Goal: Transaction & Acquisition: Purchase product/service

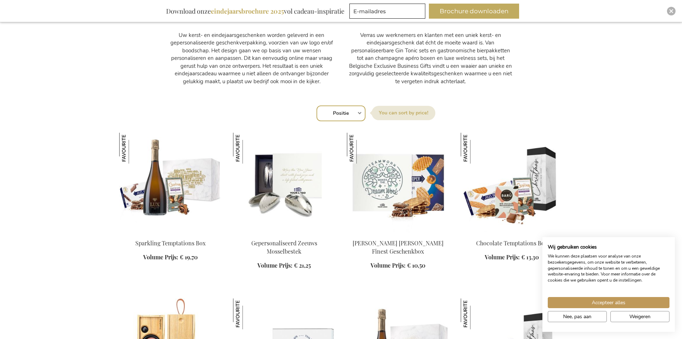
scroll to position [394, 0]
drag, startPoint x: 681, startPoint y: 0, endPoint x: 469, endPoint y: 97, distance: 233.0
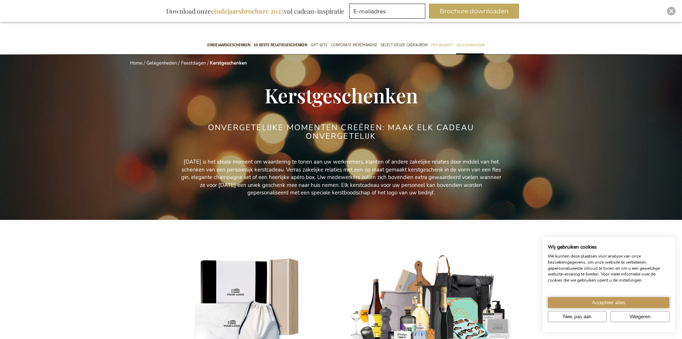
click at [569, 303] on button "Accepteer alles" at bounding box center [609, 302] width 122 height 11
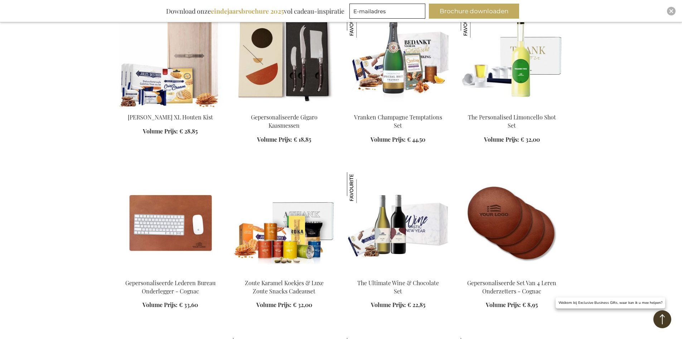
scroll to position [920, 0]
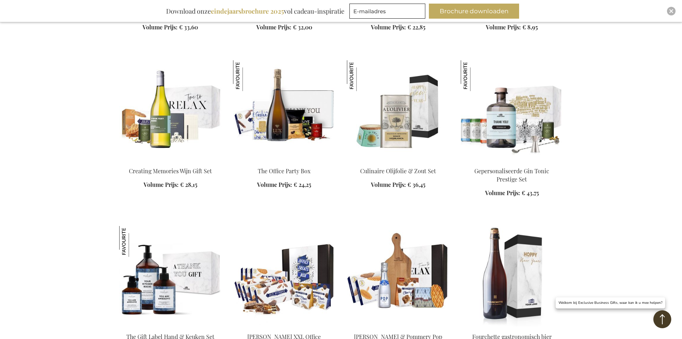
scroll to position [1242, 0]
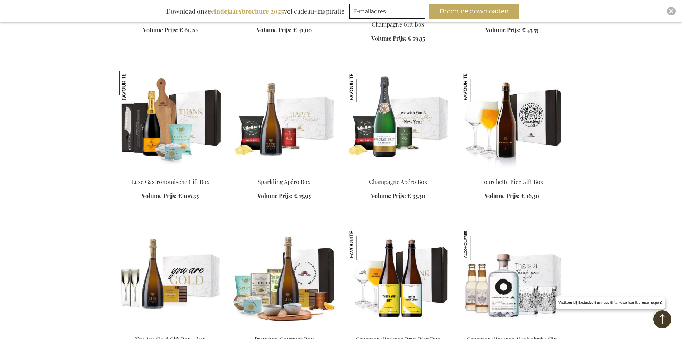
scroll to position [1744, 0]
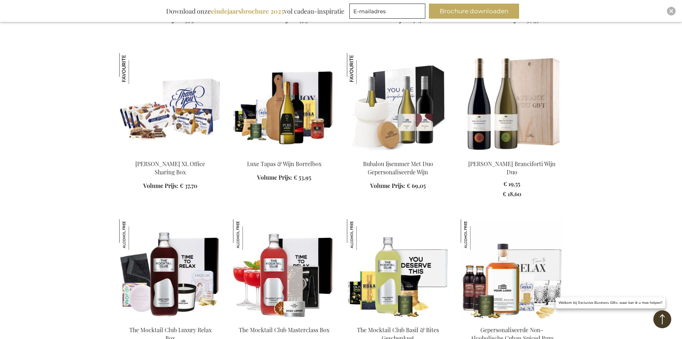
scroll to position [2209, 0]
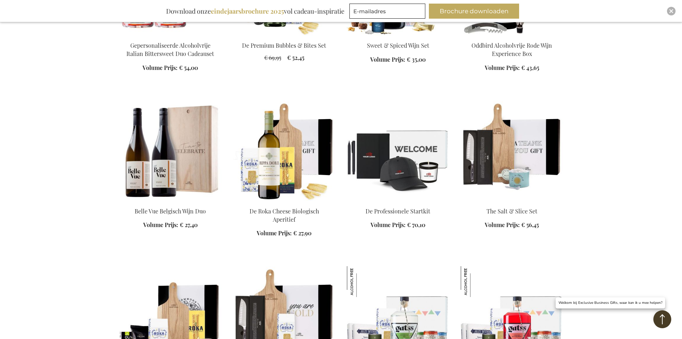
scroll to position [2926, 0]
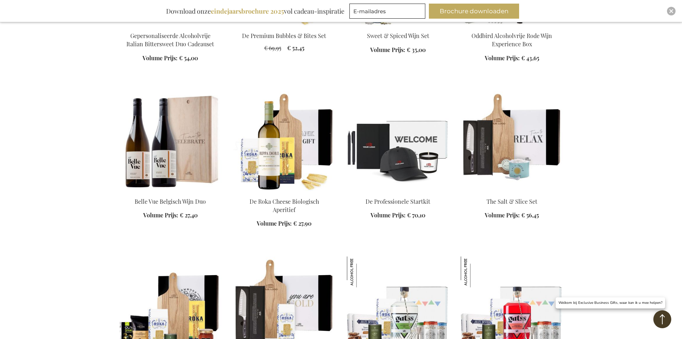
click at [513, 215] on div "In Winkelwagen" at bounding box center [512, 212] width 102 height 30
click at [506, 197] on div "In Winkelwagen" at bounding box center [512, 212] width 102 height 30
click at [509, 156] on img at bounding box center [512, 141] width 102 height 100
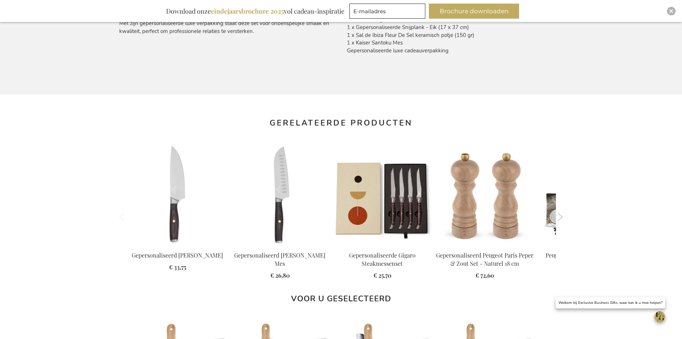
scroll to position [509, 0]
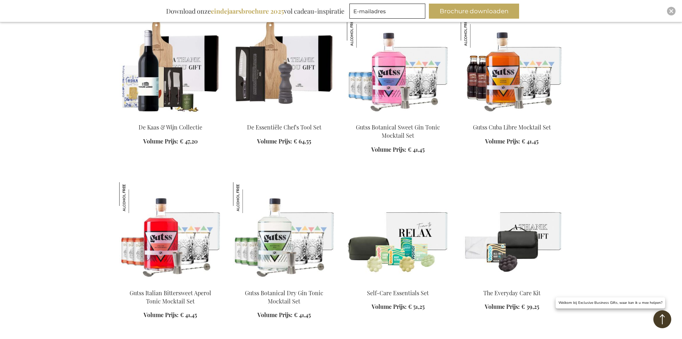
scroll to position [920, 0]
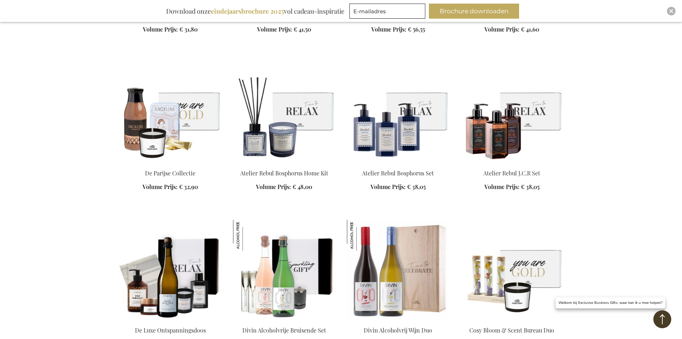
scroll to position [1422, 0]
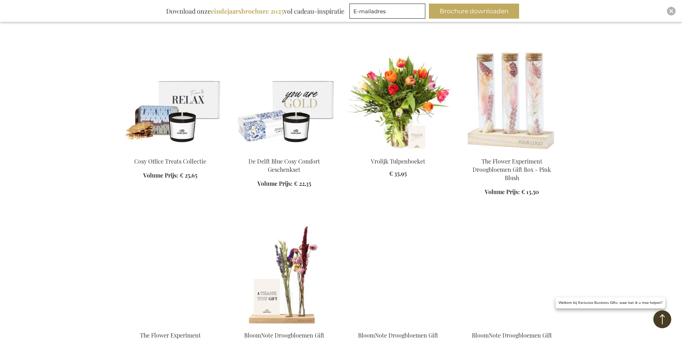
scroll to position [1780, 0]
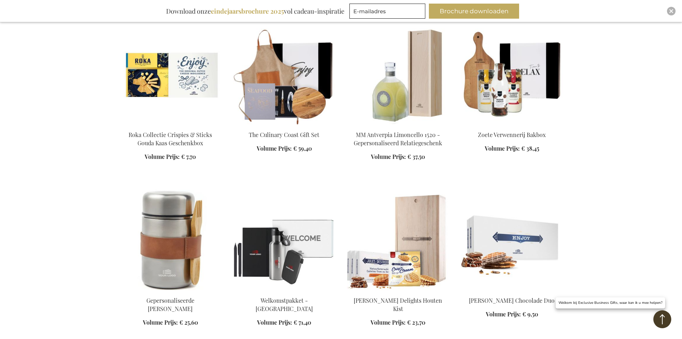
scroll to position [2210, 0]
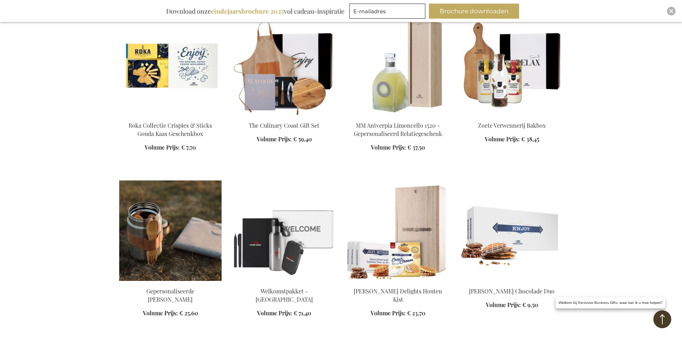
click at [168, 233] on img at bounding box center [170, 230] width 102 height 100
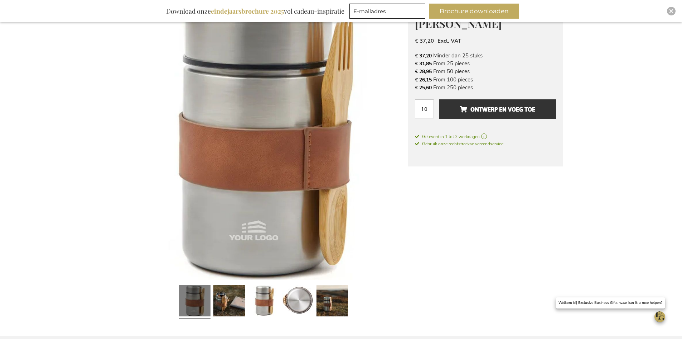
scroll to position [251, 0]
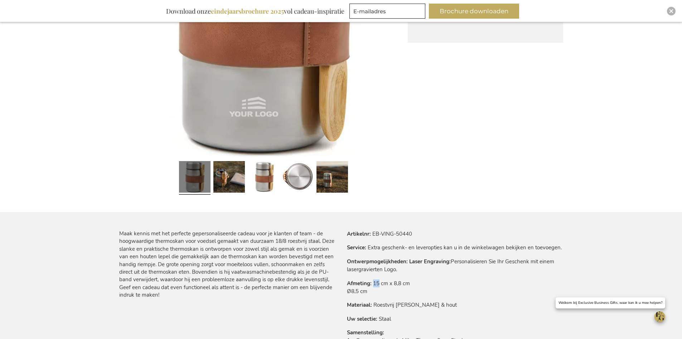
drag, startPoint x: 375, startPoint y: 282, endPoint x: 379, endPoint y: 283, distance: 4.8
click at [0, 0] on td "15 cm x 8,8 cm Ø8,5 cm" at bounding box center [0, 0] width 0 height 0
drag, startPoint x: 348, startPoint y: 284, endPoint x: 400, endPoint y: 321, distance: 64.4
click at [400, 321] on tbody "Artikelnr EB-VING-50440 Service Extra geschenk- en leveropties kan u in de wink…" at bounding box center [455, 292] width 216 height 124
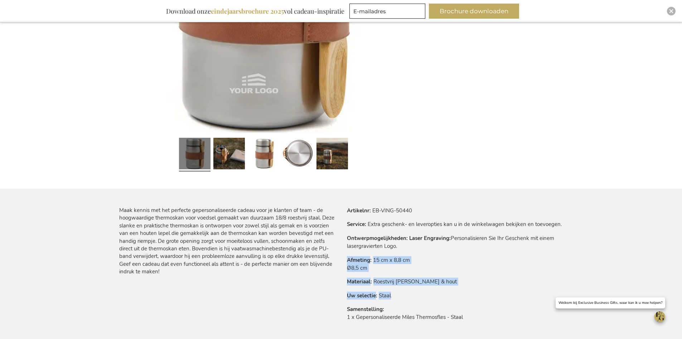
scroll to position [287, 0]
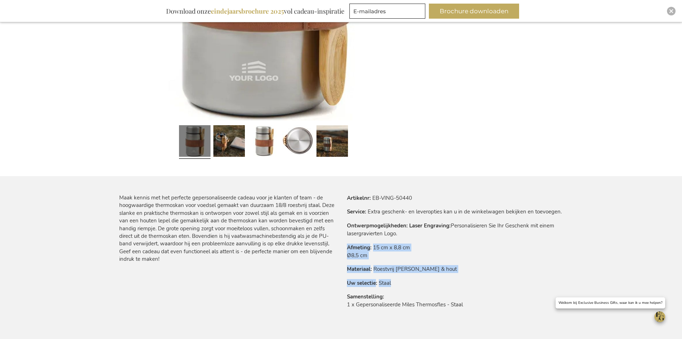
copy tbody "Afmeting 15 cm x 8,8 cm Ø8,5 cm Materiaal Roestvrij staal & hout Uw selectie St…"
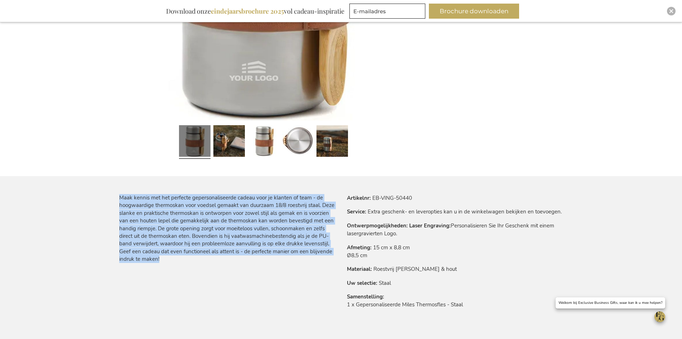
drag, startPoint x: 174, startPoint y: 256, endPoint x: 115, endPoint y: 200, distance: 81.1
click at [115, 200] on main "Ga naar het einde van de afbeeldingen-gallerij Ga naar het begin van de afbeeld…" at bounding box center [342, 194] width 456 height 725
copy div "Maak kennis met het perfecte gepersonaliseerde cadeau voor je klanten of team -…"
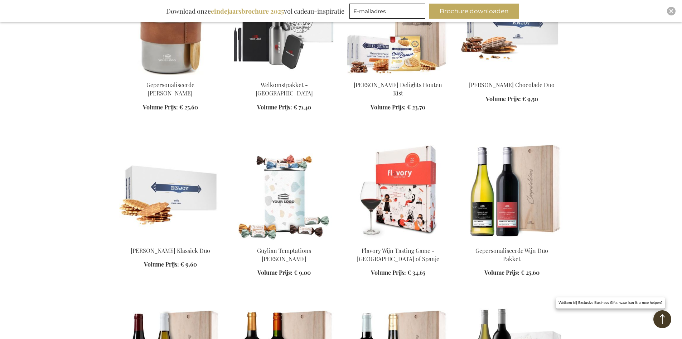
scroll to position [857, 0]
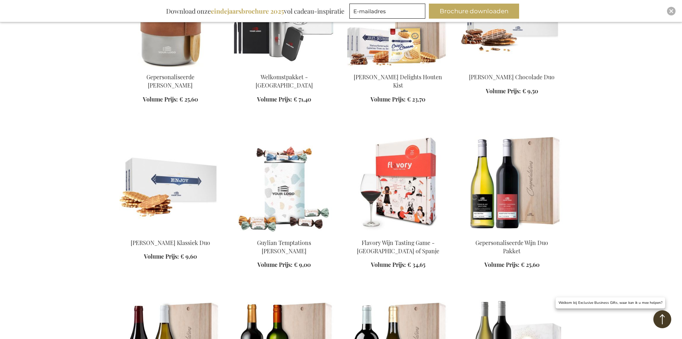
scroll to position [1072, 0]
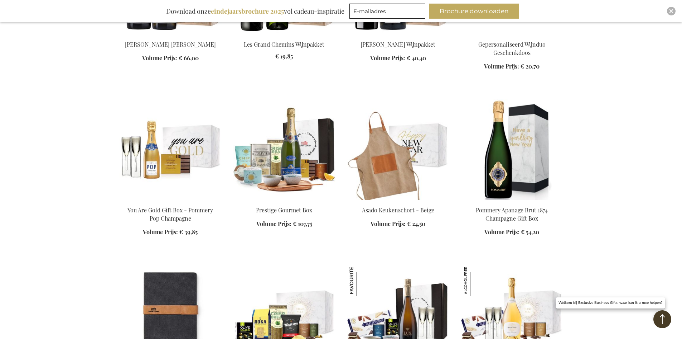
scroll to position [1431, 0]
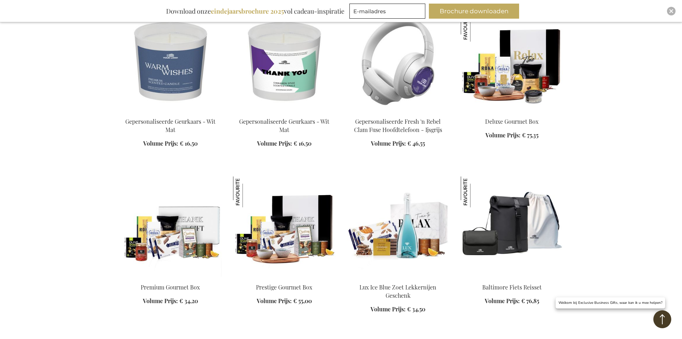
scroll to position [2075, 0]
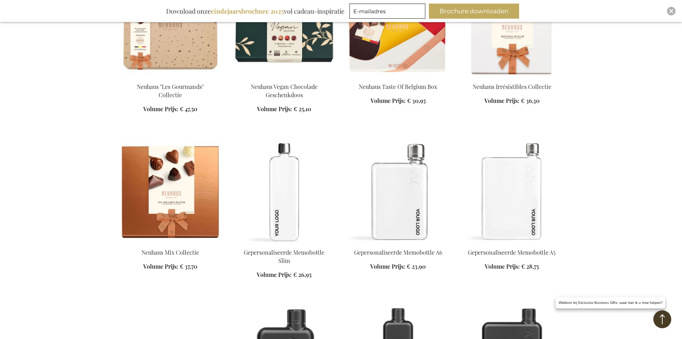
scroll to position [2613, 0]
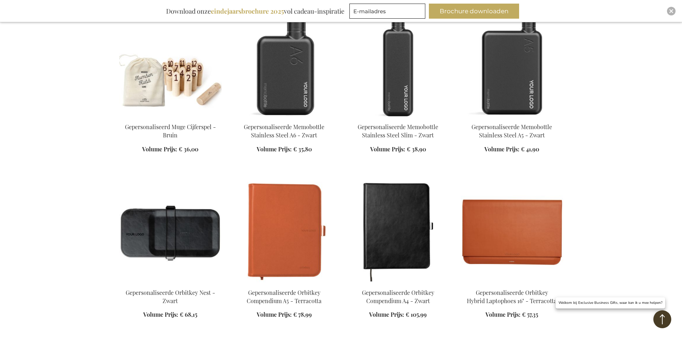
scroll to position [2971, 0]
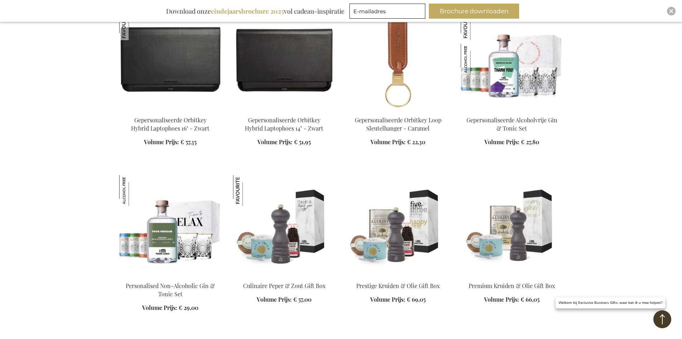
scroll to position [3258, 0]
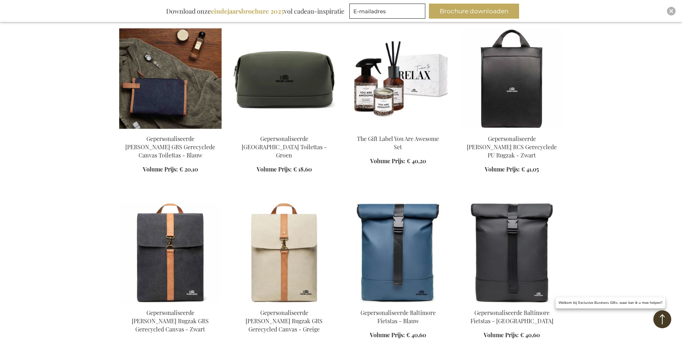
scroll to position [3759, 0]
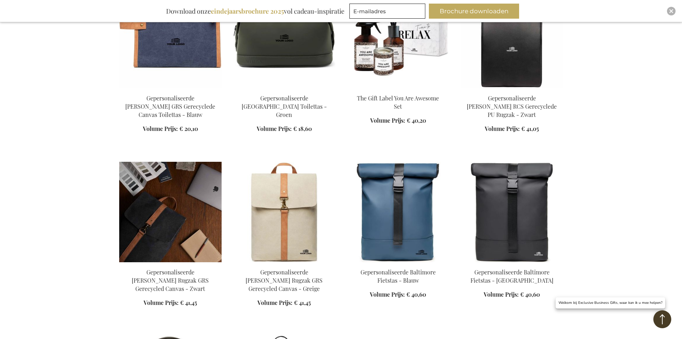
click at [175, 198] on img at bounding box center [170, 212] width 102 height 100
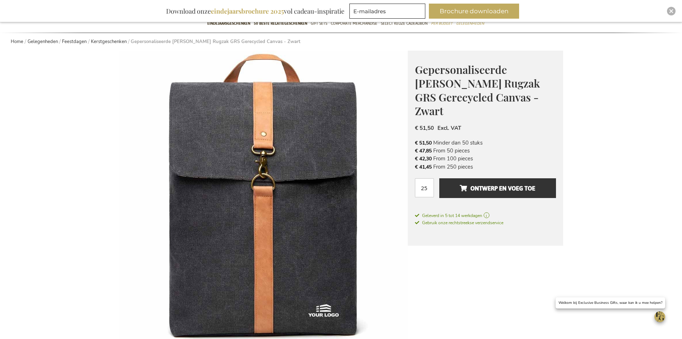
scroll to position [107, 0]
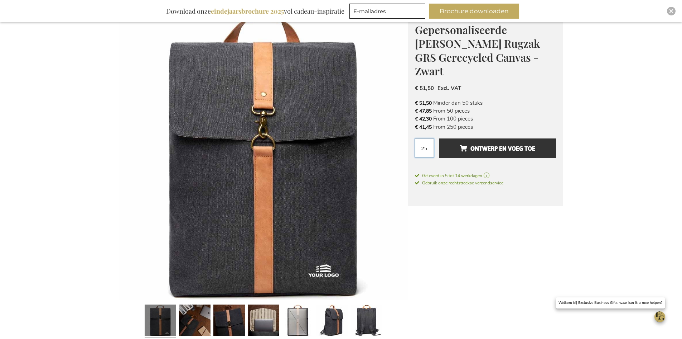
drag, startPoint x: 426, startPoint y: 138, endPoint x: 407, endPoint y: 138, distance: 19.7
type input "5"
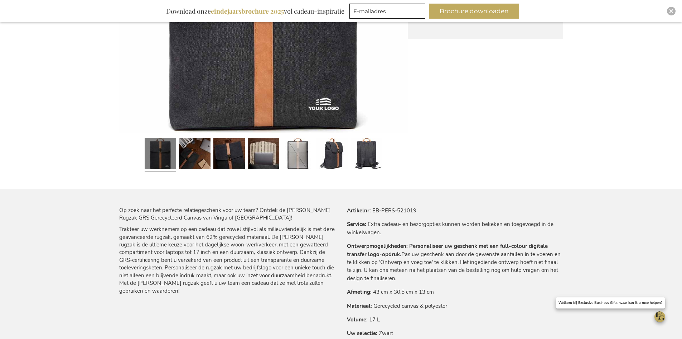
scroll to position [287, 0]
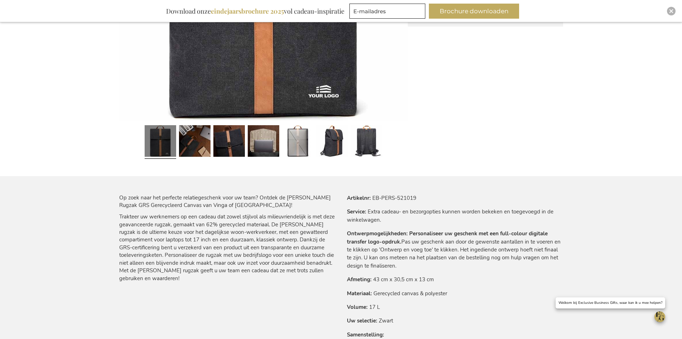
type input "400"
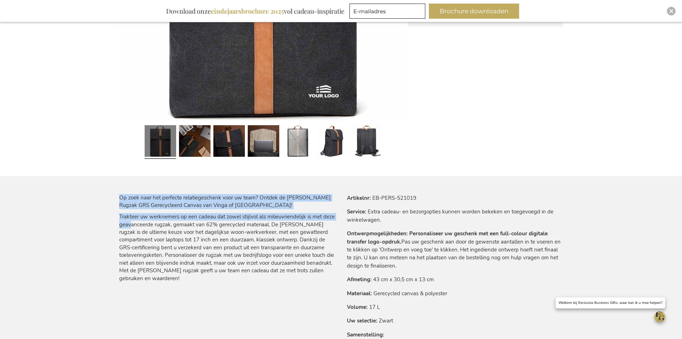
drag, startPoint x: 118, startPoint y: 215, endPoint x: 131, endPoint y: 222, distance: 14.7
click at [131, 222] on main "Ga naar het einde van de afbeeldingen-gallerij Ga naar het begin van de afbeeld…" at bounding box center [342, 316] width 456 height 969
click at [128, 221] on p "Trakteer uw werknemers op een cadeau dat zowel stijlvol als milieuvriendelijk i…" at bounding box center [227, 247] width 216 height 69
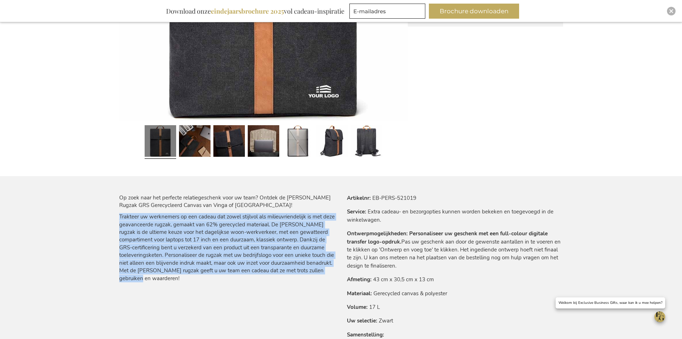
drag, startPoint x: 120, startPoint y: 218, endPoint x: 323, endPoint y: 270, distance: 209.9
click at [323, 270] on p "Trakteer uw werknemers op een cadeau dat zowel stijlvol als milieuvriendelijk i…" at bounding box center [227, 247] width 216 height 69
copy p "Trakteer uw werknemers op een cadeau dat zowel stijlvol als milieuvriendelijk i…"
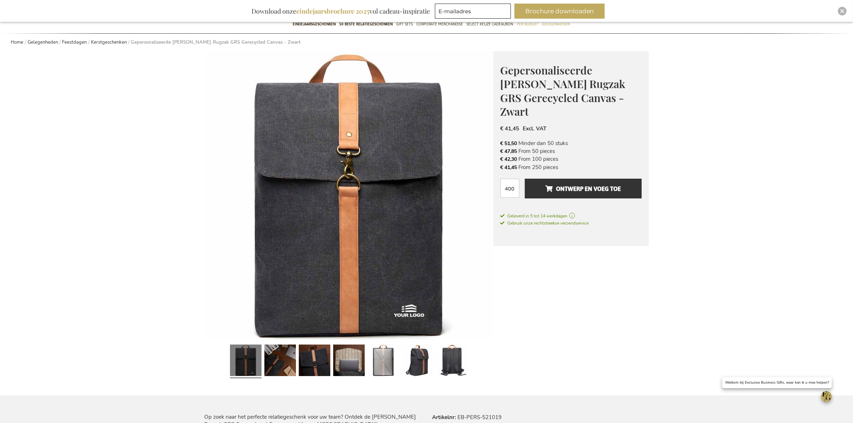
scroll to position [251, 0]
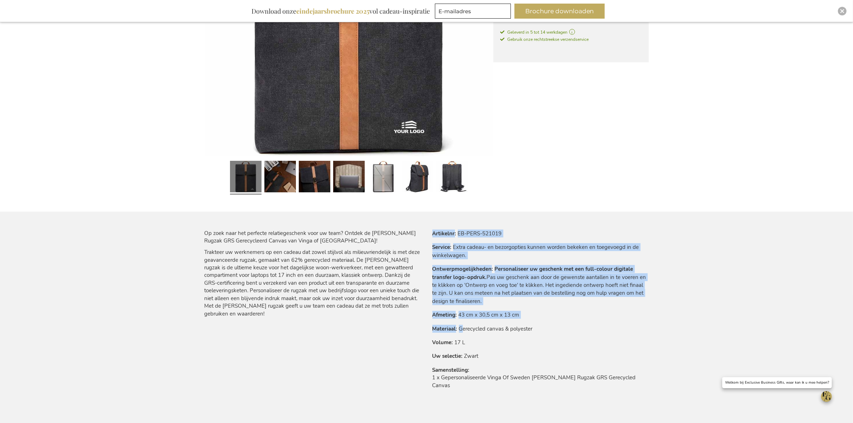
drag, startPoint x: 429, startPoint y: 315, endPoint x: 461, endPoint y: 321, distance: 32.8
click at [461, 321] on div "Meer informatie Artikelnr EB-PERS-521019 Service Extra cadeau- en bezorgopties …" at bounding box center [538, 314] width 222 height 169
click at [447, 323] on tbody "Artikelnr EB-PERS-521019 Service Extra cadeau- en bezorgopties kunnen worden be…" at bounding box center [540, 314] width 216 height 169
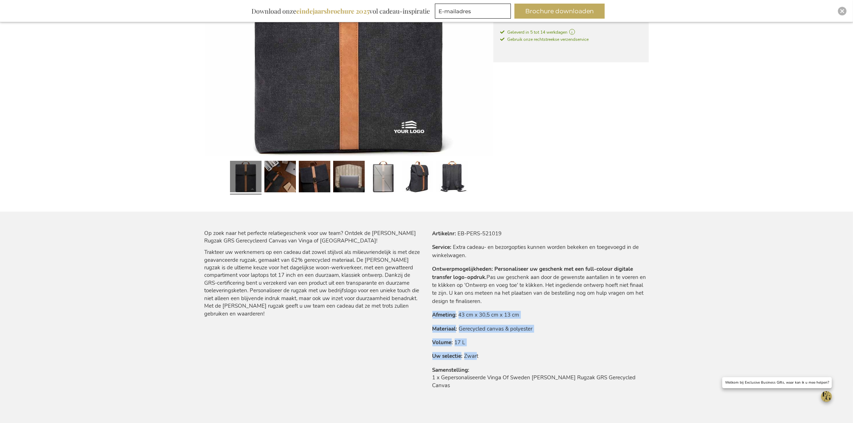
drag, startPoint x: 433, startPoint y: 318, endPoint x: 477, endPoint y: 356, distance: 58.4
click at [477, 338] on tbody "Artikelnr EB-PERS-521019 Service Extra cadeau- en bezorgopties kunnen worden be…" at bounding box center [540, 314] width 216 height 169
copy tbody "Afmeting 43 cm x 30,5 cm x 13 cm Materiaal Gerecycled canvas & polyester Volume…"
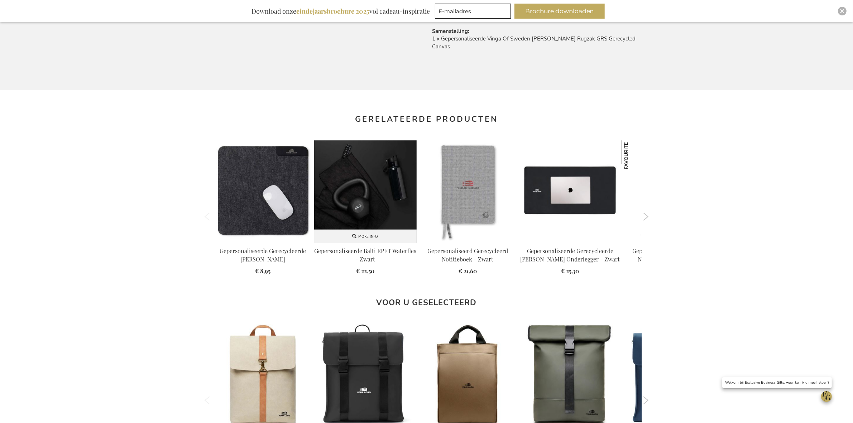
scroll to position [609, 0]
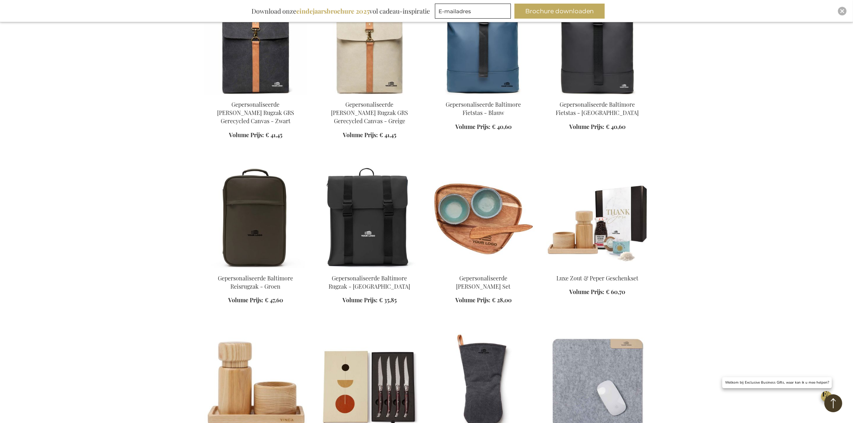
scroll to position [948, 0]
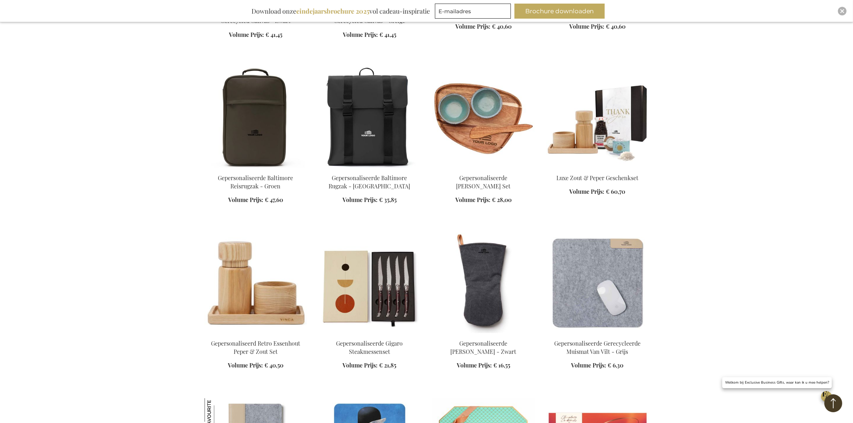
scroll to position [1037, 0]
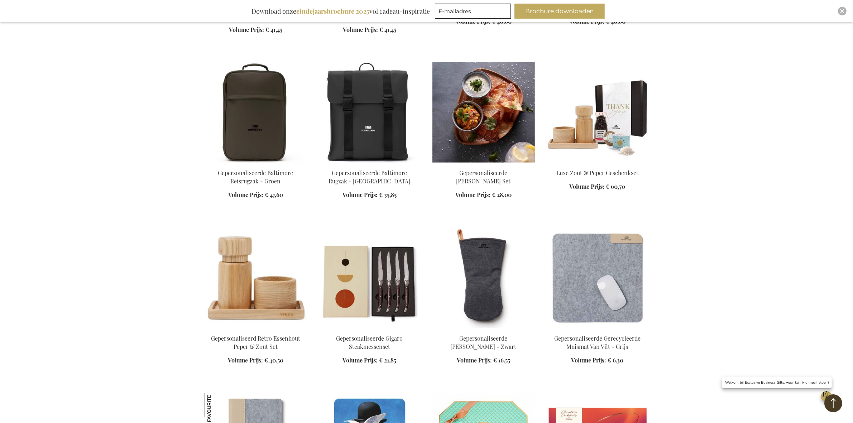
click at [486, 106] on img at bounding box center [483, 112] width 102 height 100
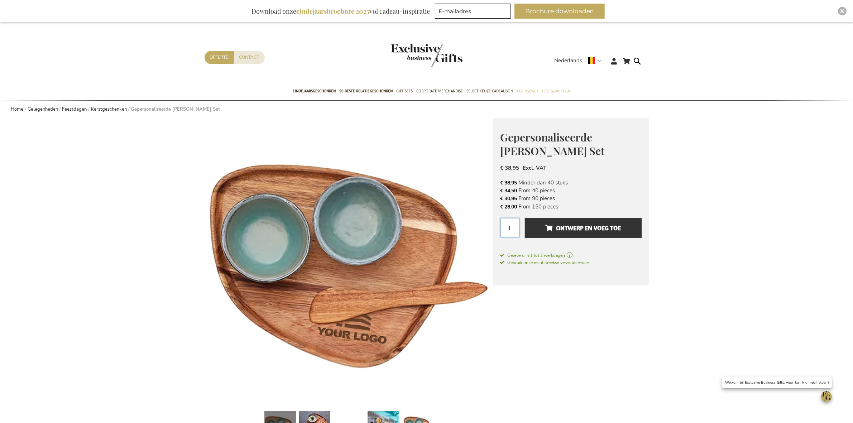
drag, startPoint x: 514, startPoint y: 227, endPoint x: 498, endPoint y: 227, distance: 16.5
click at [498, 227] on div "Gepersonaliseerde [PERSON_NAME] Set Het Perfecte Relatiegeschenk voor Bijzonder…" at bounding box center [570, 201] width 155 height 167
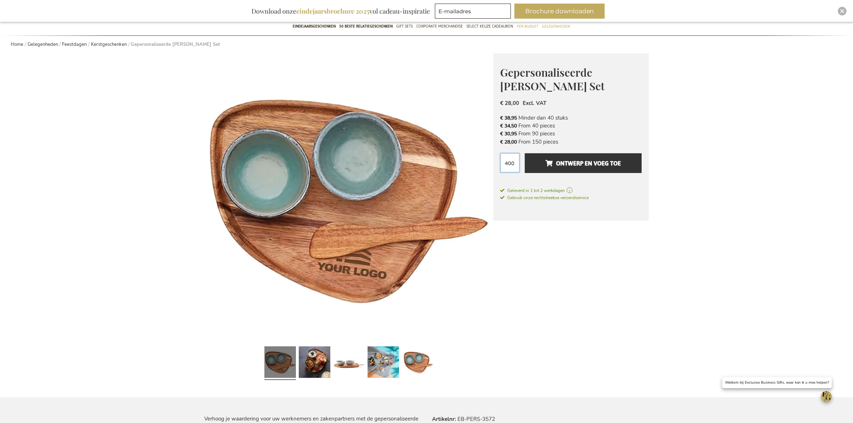
scroll to position [45, 0]
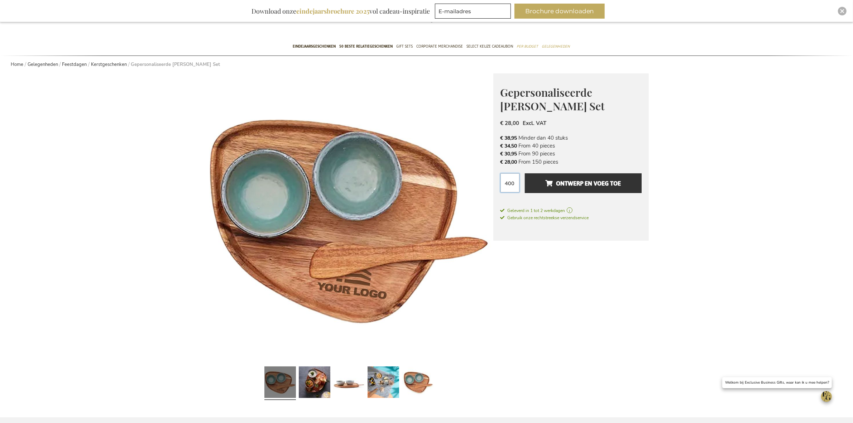
type input "400"
drag, startPoint x: 541, startPoint y: 98, endPoint x: 603, endPoint y: 110, distance: 62.8
click at [603, 110] on div "Gepersonaliseerde Nomimono Tapas Set Het Perfecte Relatiegeschenk voor Bijzonde…" at bounding box center [570, 156] width 155 height 167
copy span "Gepersonaliseerde [PERSON_NAME] Set"
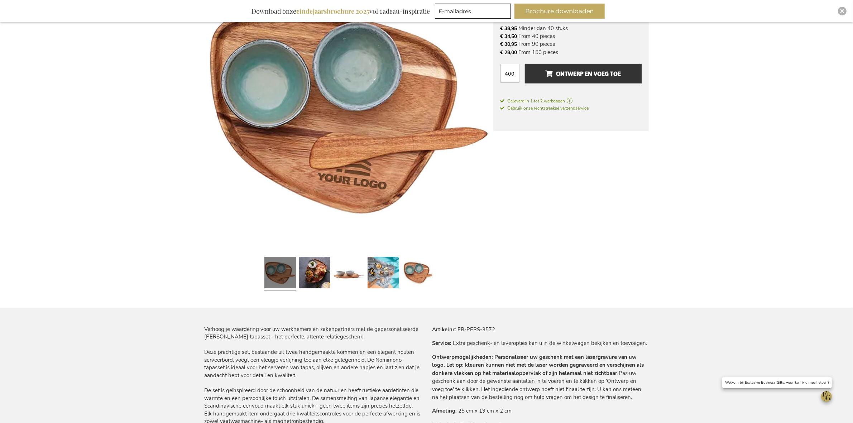
scroll to position [269, 0]
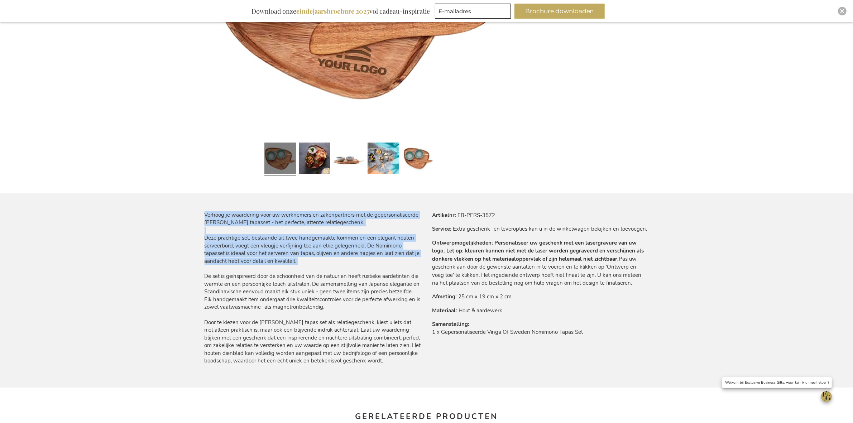
drag, startPoint x: 201, startPoint y: 239, endPoint x: 243, endPoint y: 269, distance: 51.3
click at [243, 269] on main "Ga naar het einde van de afbeeldingen-gallerij Ga naar het begin van de afbeeld…" at bounding box center [427, 219] width 456 height 738
click at [235, 269] on div "Verhoog je waardering voor uw werknemers en zakenpartners met de gepersonalisee…" at bounding box center [313, 287] width 216 height 153
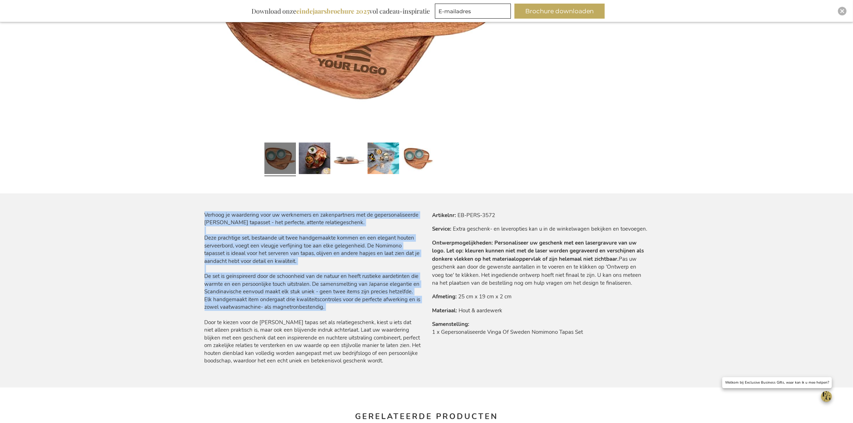
drag, startPoint x: 201, startPoint y: 237, endPoint x: 321, endPoint y: 311, distance: 140.6
click at [321, 311] on main "Ga naar het einde van de afbeeldingen-gallerij Ga naar het begin van de afbeeld…" at bounding box center [427, 219] width 456 height 738
copy div "Verhoog je waardering voor uw werknemers en zakenpartners met de gepersonalisee…"
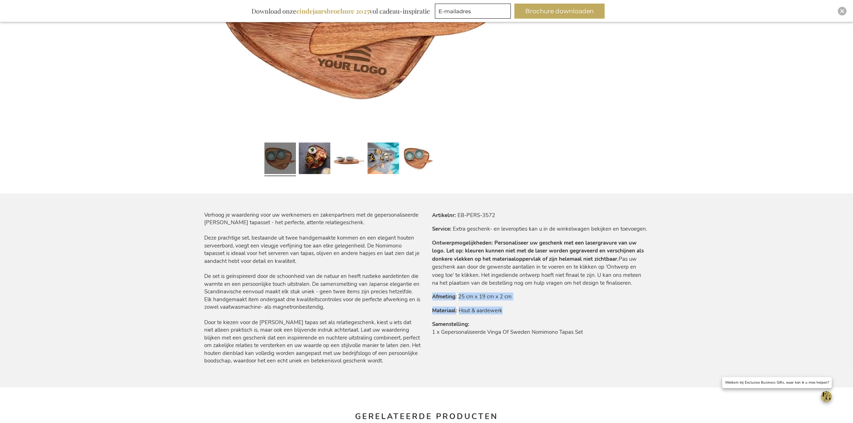
drag, startPoint x: 433, startPoint y: 296, endPoint x: 510, endPoint y: 313, distance: 78.2
click at [510, 313] on tbody "Artikelnr EB-PERS-3572 Service Extra geschenk- en leveropties kan u in de winke…" at bounding box center [540, 278] width 216 height 134
copy tbody "Afmeting 25 cm x 19 cm x 2 cm Materiaal Hout & aardewerk"
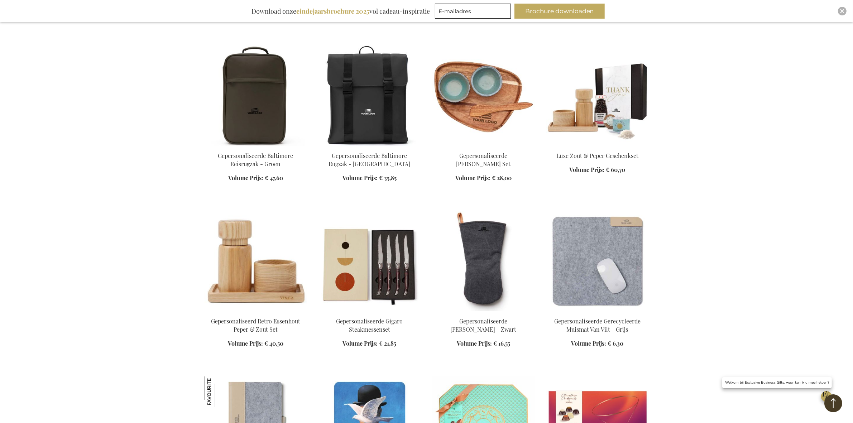
scroll to position [582, 0]
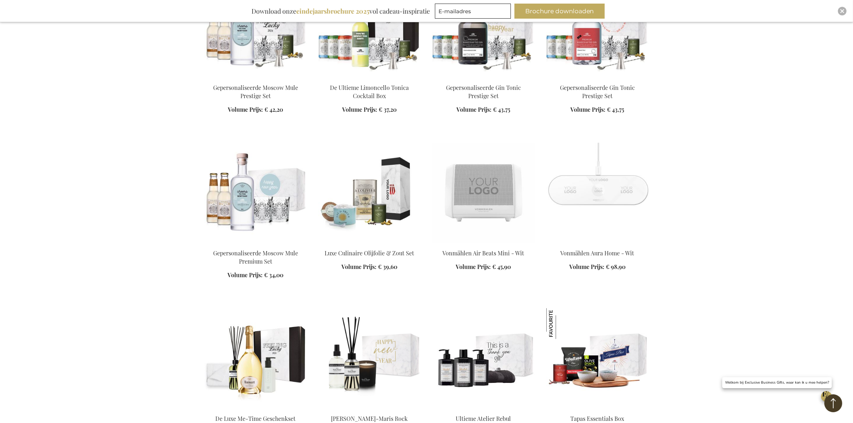
scroll to position [2183, 0]
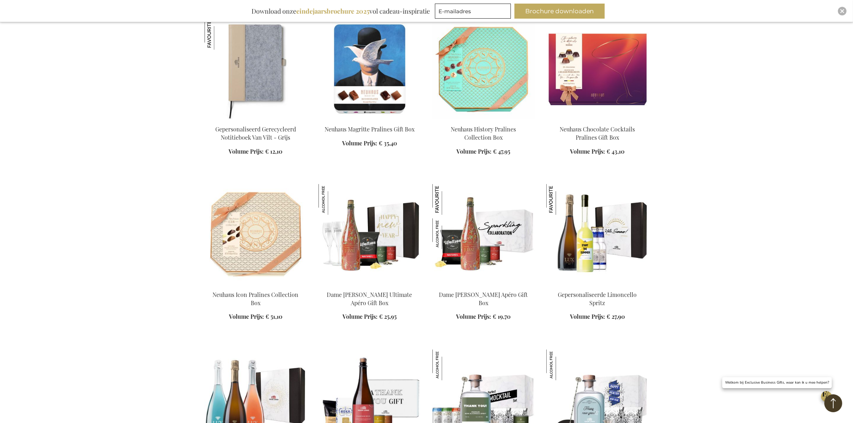
scroll to position [839, 0]
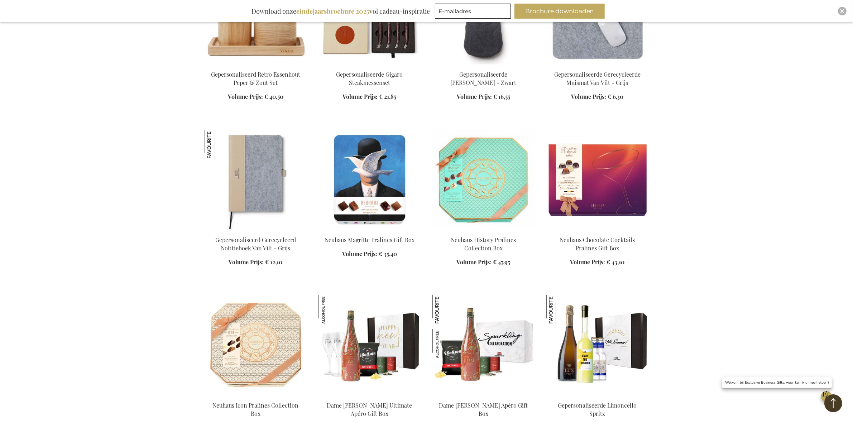
scroll to position [660, 0]
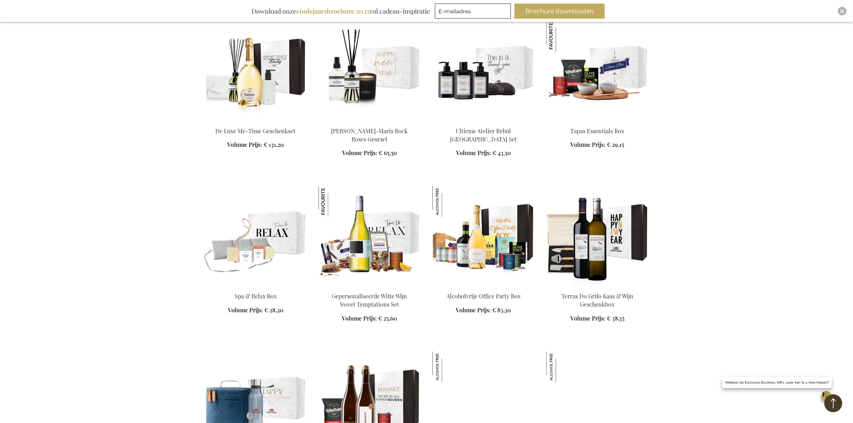
scroll to position [2362, 0]
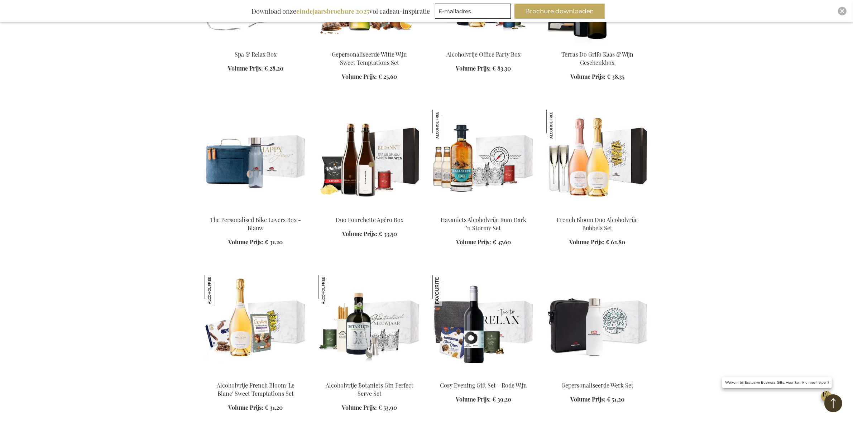
scroll to position [2765, 0]
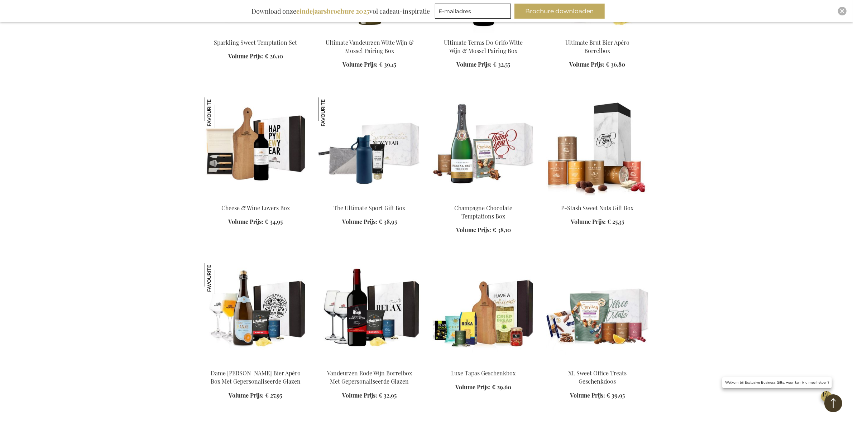
scroll to position [3526, 0]
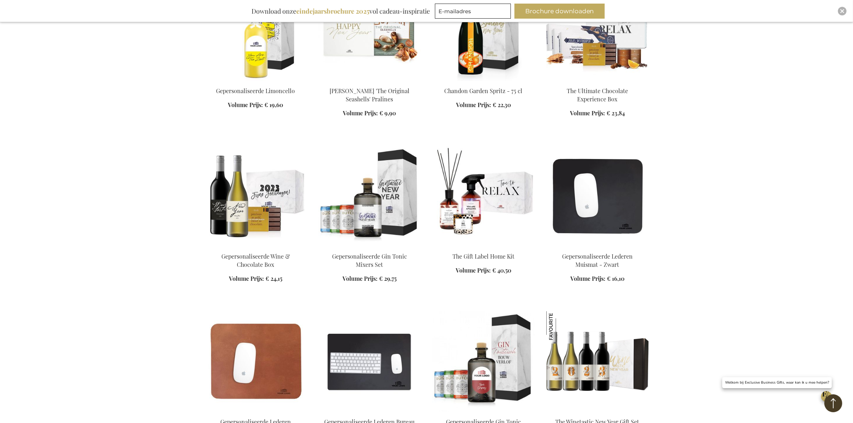
scroll to position [3929, 0]
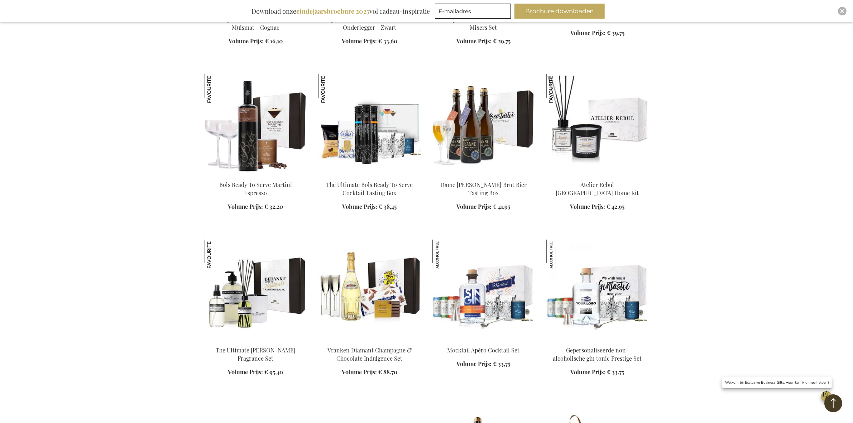
scroll to position [4153, 0]
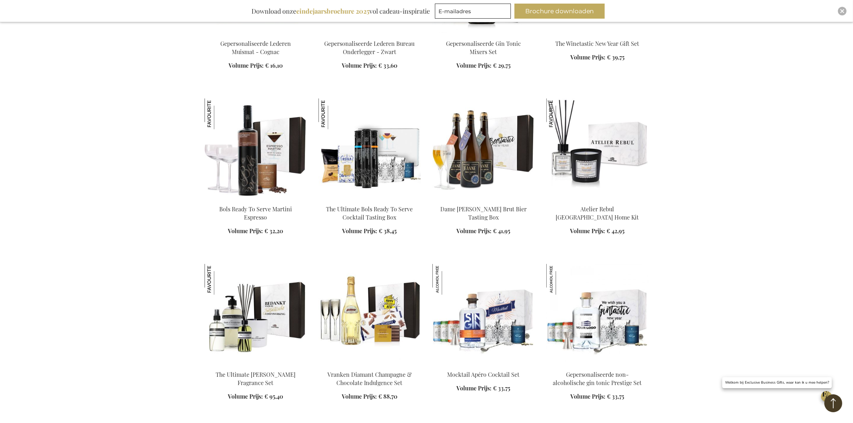
scroll to position [3770, 0]
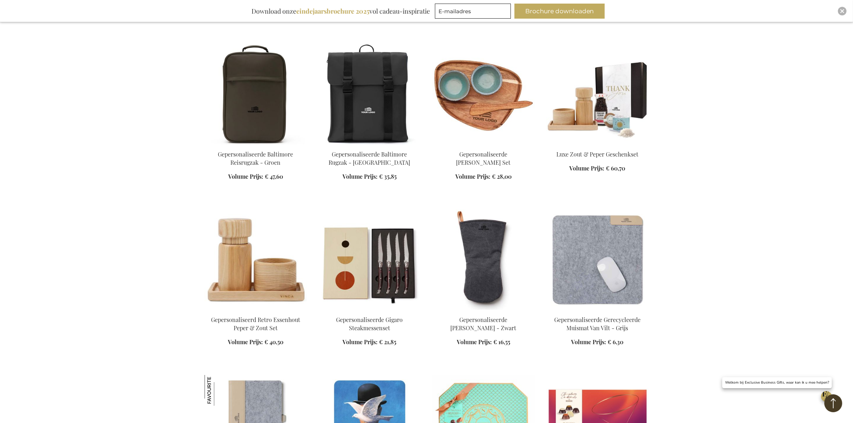
scroll to position [501, 0]
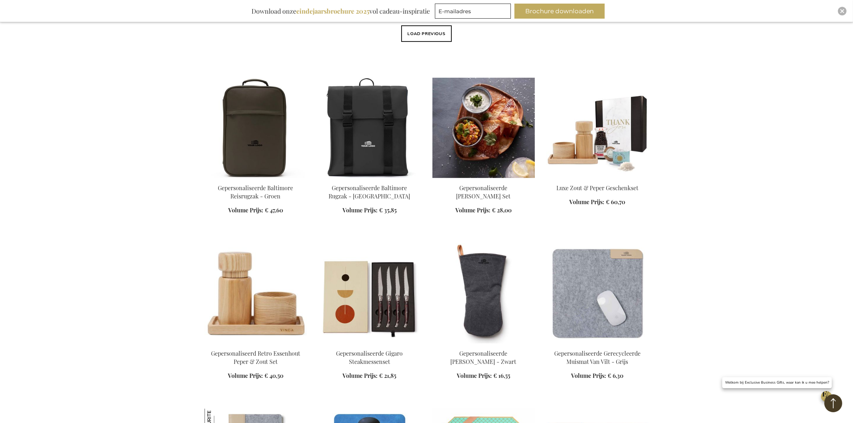
click at [460, 119] on img at bounding box center [483, 128] width 102 height 100
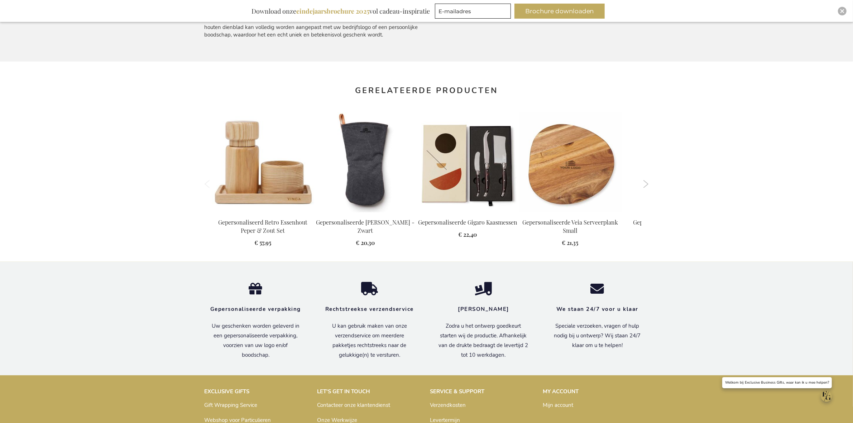
scroll to position [611, 0]
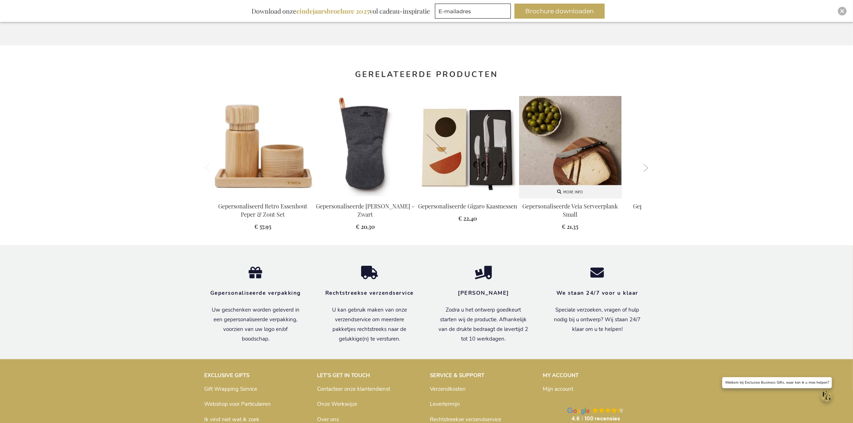
click at [567, 146] on img at bounding box center [570, 147] width 102 height 102
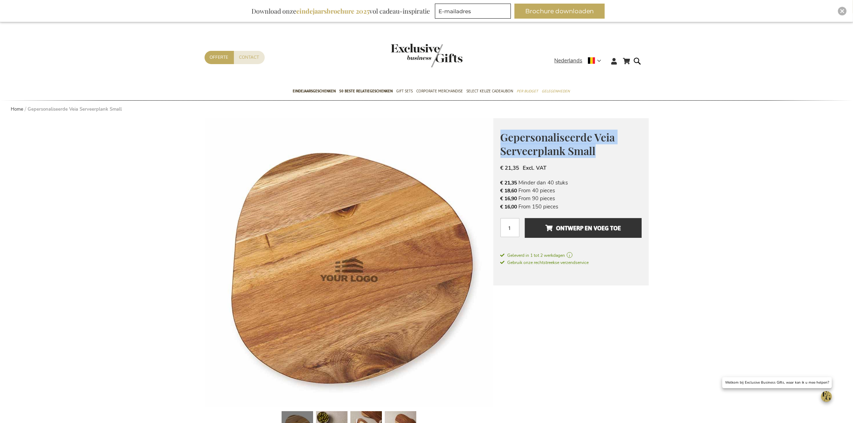
drag, startPoint x: 529, startPoint y: 136, endPoint x: 600, endPoint y: 150, distance: 72.2
click at [600, 150] on div "Gepersonaliseerde Veia Serveerplank Small Het Perfecte Relatiegeschenk voor Bij…" at bounding box center [570, 201] width 155 height 167
click at [511, 228] on input "1" at bounding box center [509, 227] width 19 height 19
type input "400"
click at [525, 218] on button "Ontwerp en voeg toe" at bounding box center [583, 228] width 116 height 20
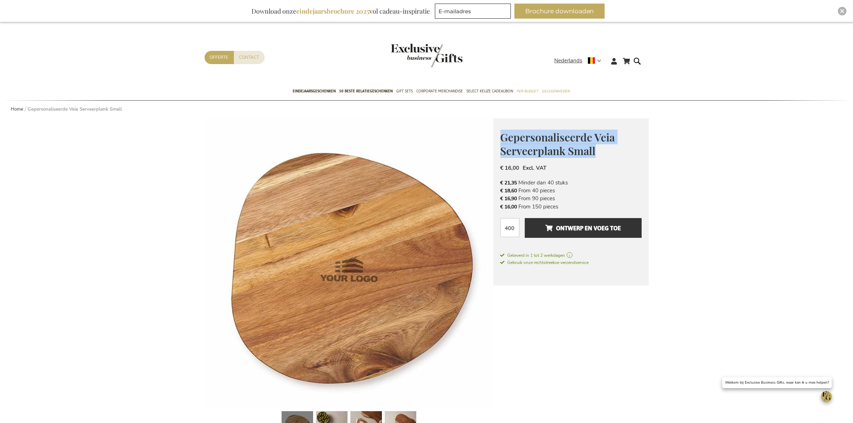
drag, startPoint x: 500, startPoint y: 140, endPoint x: 597, endPoint y: 150, distance: 97.3
click at [597, 150] on div "Gepersonaliseerde Veia Serveerplank Small Het Perfecte Relatiegeschenk voor Bij…" at bounding box center [570, 201] width 155 height 167
copy span "Gepersonaliseerde Veia Serveerplank Small"
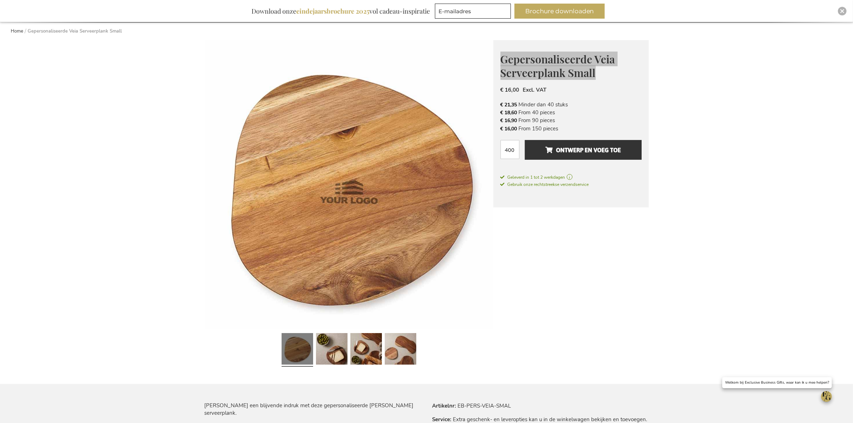
scroll to position [224, 0]
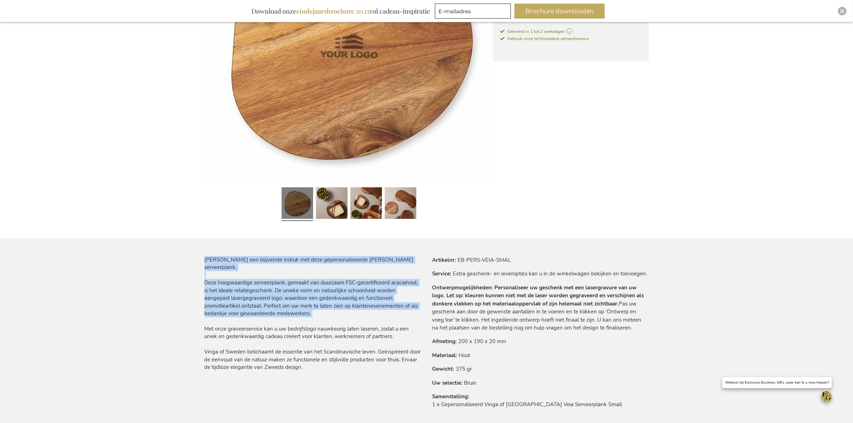
drag, startPoint x: 201, startPoint y: 275, endPoint x: 322, endPoint y: 310, distance: 125.8
click at [322, 310] on main "Ga naar het einde van de afbeeldingen-gallerij Ga naar het begin van de afbeeld…" at bounding box center [427, 366] width 456 height 945
click at [322, 310] on p "Maak een blijvende indruk met deze gepersonaliseerde Veia serveerplank. Deze ho…" at bounding box center [313, 313] width 216 height 115
drag, startPoint x: 316, startPoint y: 307, endPoint x: 205, endPoint y: 275, distance: 116.2
click at [205, 275] on p "Maak een blijvende indruk met deze gepersonaliseerde Veia serveerplank. Deze ho…" at bounding box center [313, 313] width 216 height 115
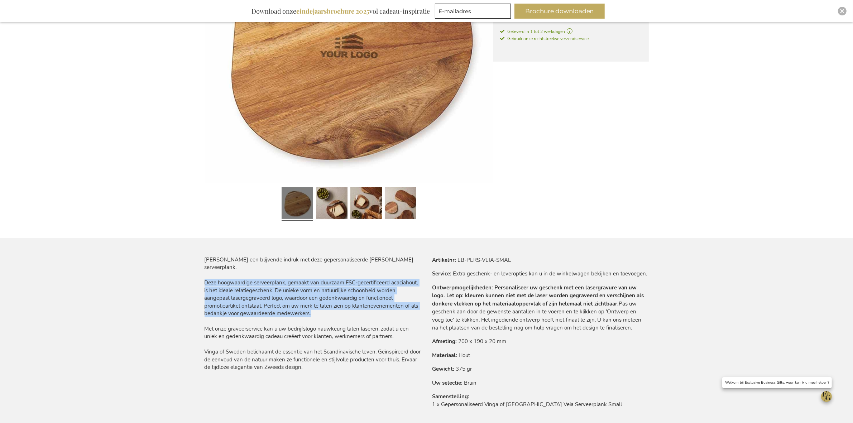
copy p "Deze hoogwaardige serveerplank, gemaakt van duurzaam FSC-gecertificeerd acaciah…"
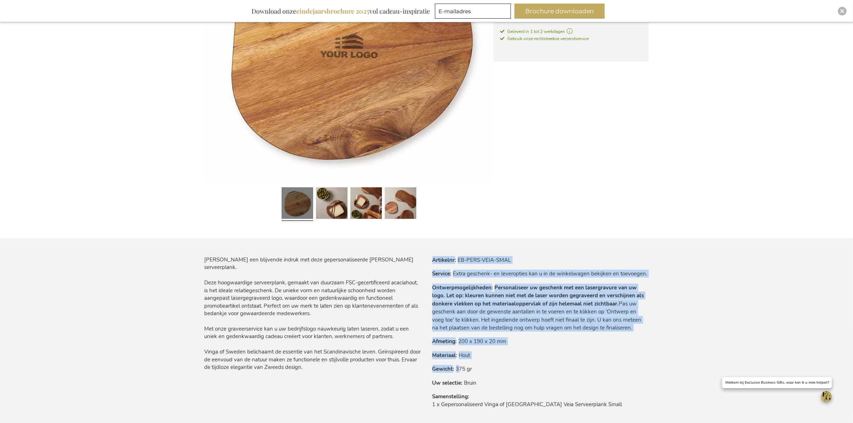
drag, startPoint x: 429, startPoint y: 338, endPoint x: 459, endPoint y: 363, distance: 38.7
click at [459, 363] on div "Meer informatie Artikelnr EB-PERS-VEIA-SMAL Service Extra geschenk- en leveropt…" at bounding box center [538, 337] width 222 height 162
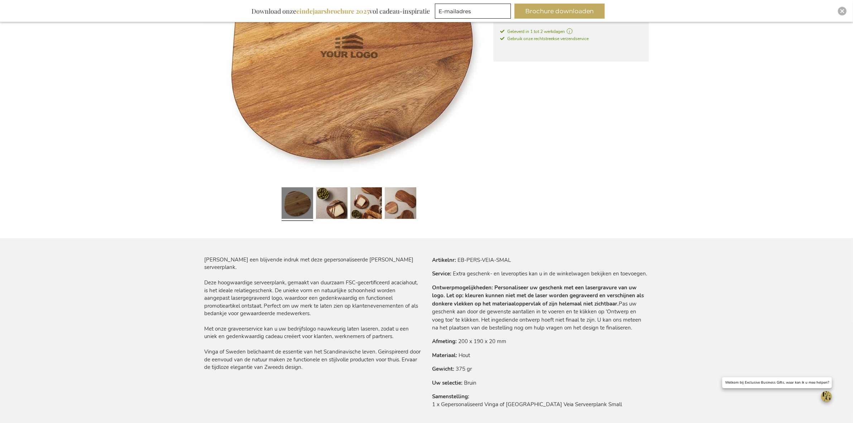
click at [486, 371] on tr "Gewicht 375 gr" at bounding box center [540, 369] width 216 height 8
drag, startPoint x: 479, startPoint y: 382, endPoint x: 433, endPoint y: 343, distance: 59.8
click at [433, 343] on tbody "Artikelnr EB-PERS-VEIA-SMAL Service Extra geschenk- en leveropties kan u in de …" at bounding box center [540, 337] width 216 height 162
copy tbody "Afmeting 200 x 190 x 20 mm Materiaal Hout Gewicht 375 gr Uw selectie Bruin"
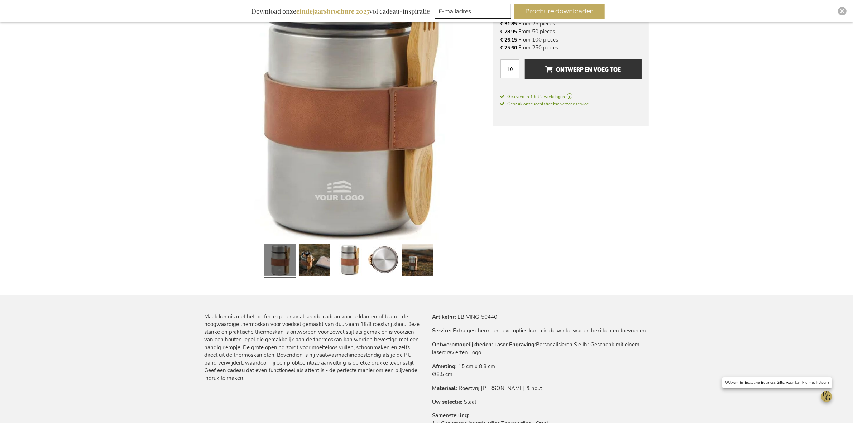
scroll to position [300, 0]
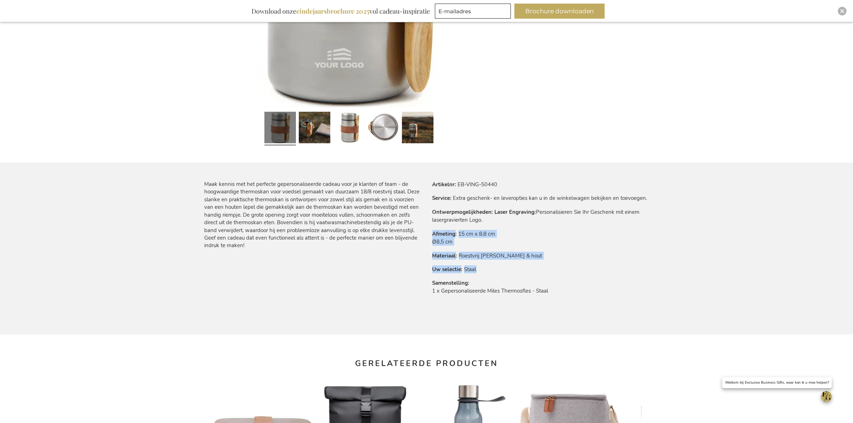
drag, startPoint x: 432, startPoint y: 234, endPoint x: 483, endPoint y: 271, distance: 62.7
click at [483, 271] on tbody "Artikelnr EB-VING-50440 Service Extra geschenk- en leveropties kan u in de wink…" at bounding box center [540, 243] width 216 height 124
copy tbody "Afmeting 15 cm x 8,8 cm Ø8,5 cm Materiaal Roestvrij staal & hout Uw selectie St…"
